Goal: Transaction & Acquisition: Book appointment/travel/reservation

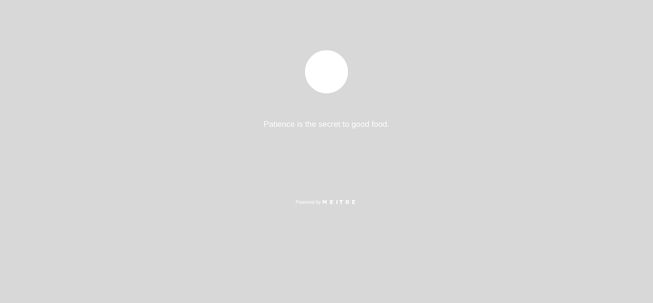
select select "es"
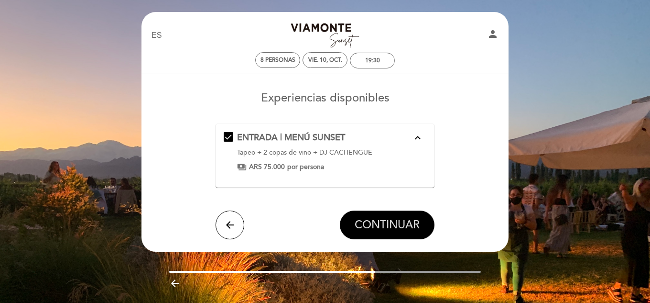
click at [398, 222] on span "CONTINUAR" at bounding box center [387, 224] width 65 height 13
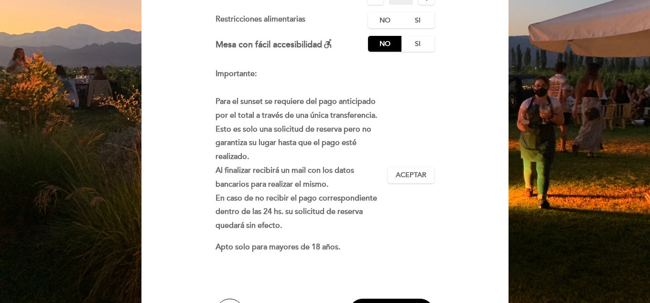
scroll to position [191, 0]
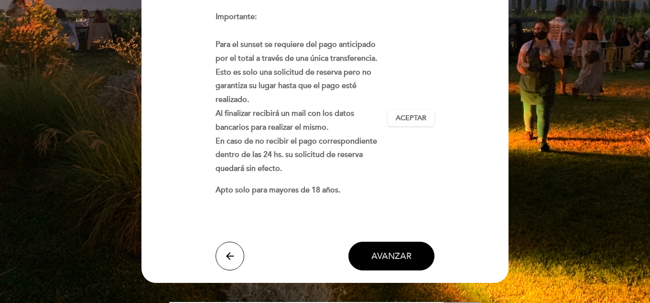
click at [395, 258] on span "AVANZAR" at bounding box center [392, 256] width 40 height 11
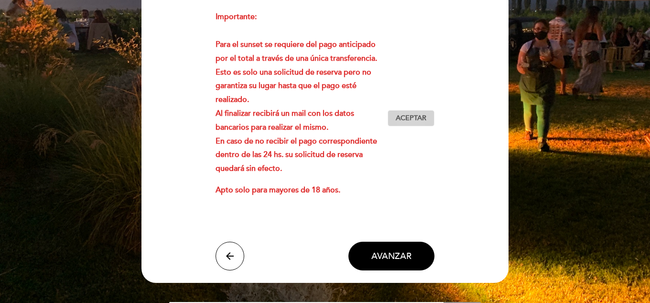
click at [413, 117] on span "Aceptar" at bounding box center [411, 118] width 31 height 10
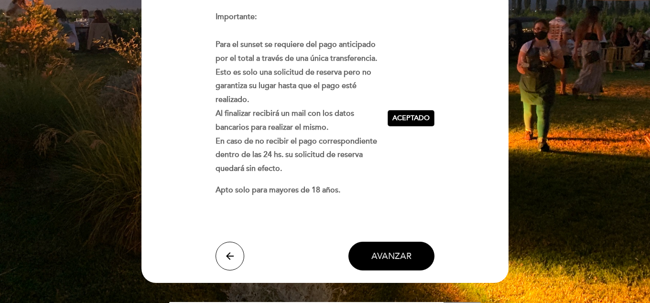
click at [397, 251] on span "AVANZAR" at bounding box center [392, 256] width 40 height 11
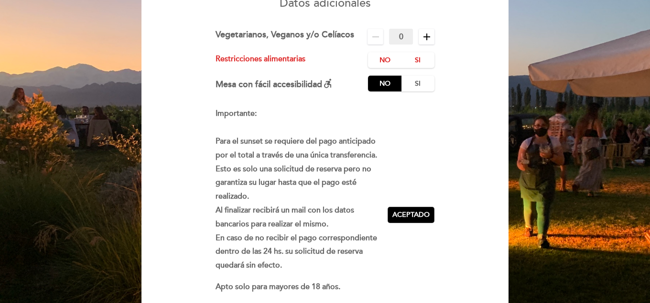
scroll to position [96, 0]
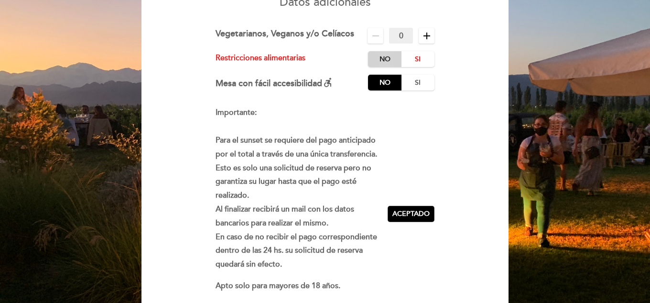
click at [385, 56] on label "No" at bounding box center [384, 59] width 33 height 16
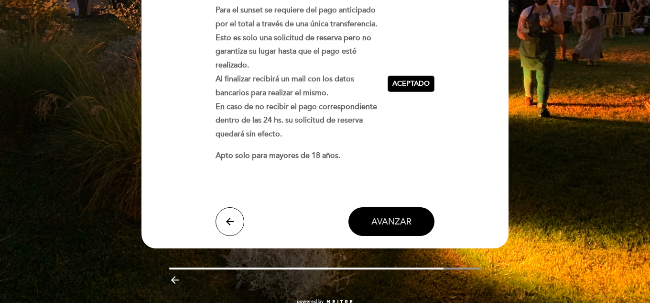
scroll to position [249, 0]
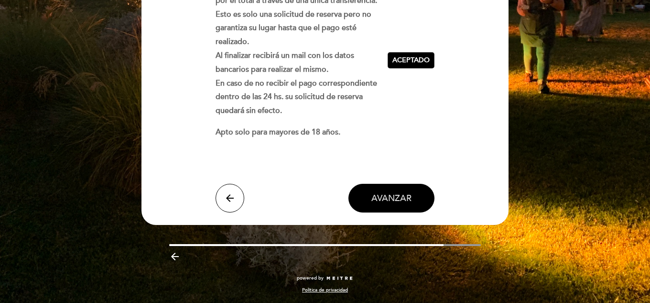
click at [380, 193] on span "AVANZAR" at bounding box center [392, 198] width 40 height 11
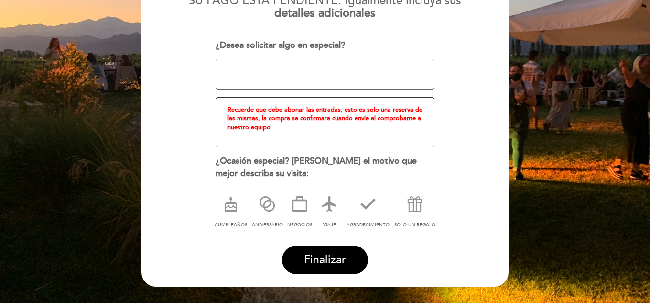
scroll to position [107, 0]
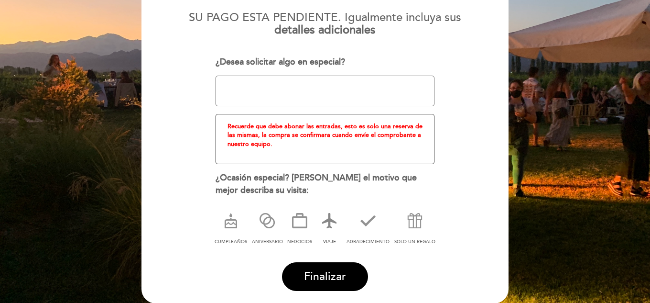
click at [331, 216] on icon at bounding box center [329, 220] width 25 height 25
click at [319, 275] on span "Finalizar" at bounding box center [325, 276] width 42 height 13
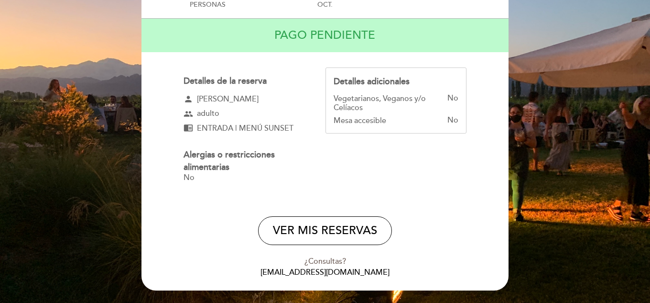
scroll to position [96, 0]
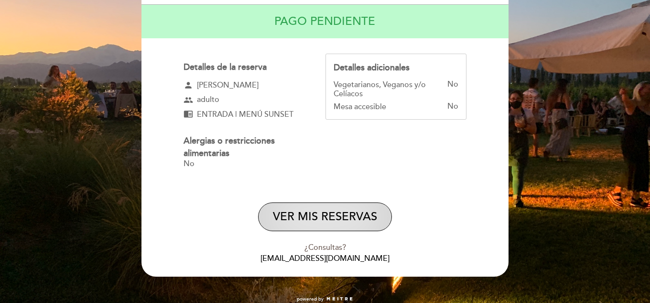
click at [334, 213] on button "VER MIS RESERVAS" at bounding box center [325, 216] width 134 height 29
select select "es"
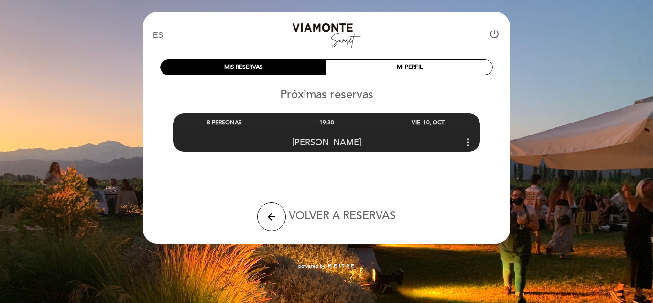
click at [467, 142] on icon "more_vert" at bounding box center [467, 141] width 11 height 11
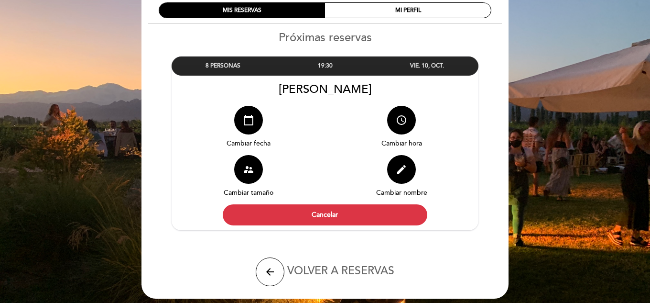
scroll to position [40, 0]
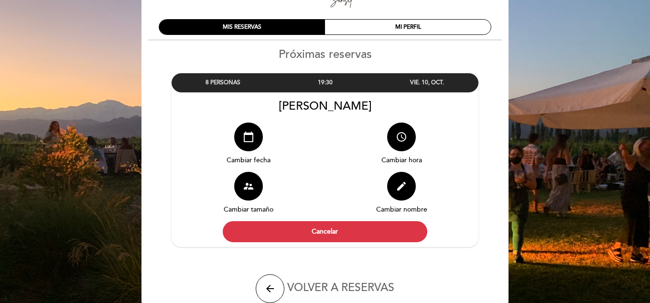
click at [450, 82] on div "VIE. 10, OCT." at bounding box center [427, 83] width 102 height 18
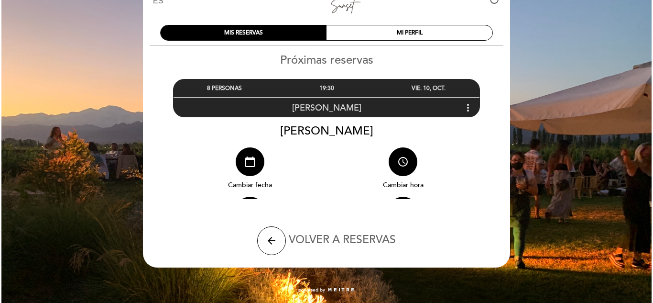
scroll to position [0, 0]
